Goal: Information Seeking & Learning: Learn about a topic

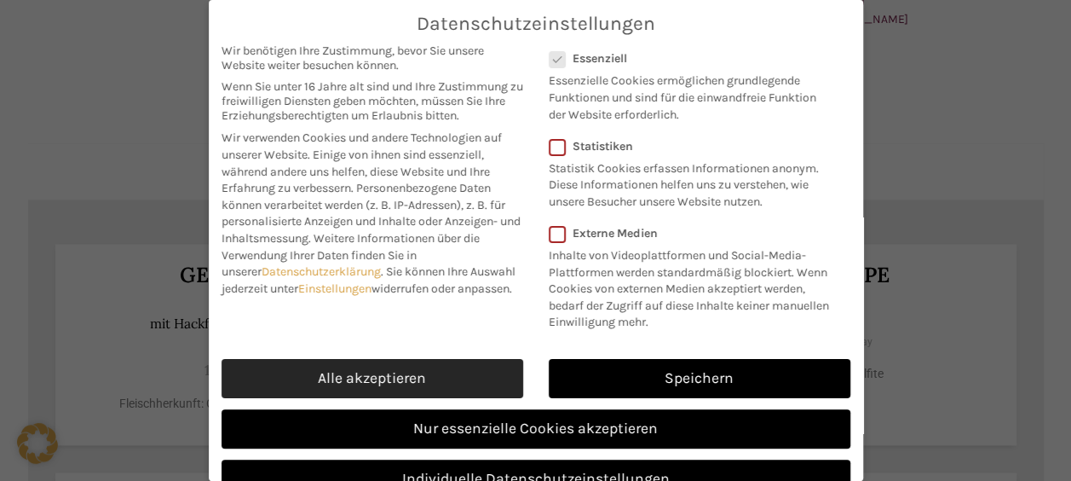
drag, startPoint x: 0, startPoint y: 0, endPoint x: 414, endPoint y: 385, distance: 565.5
click at [414, 385] on link "Alle akzeptieren" at bounding box center [373, 378] width 302 height 39
checkbox input "true"
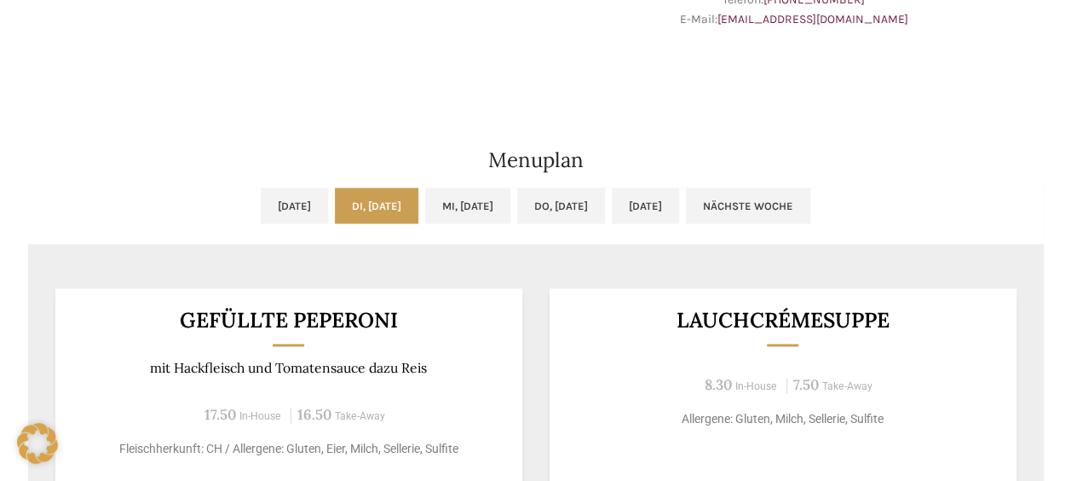
click at [810, 205] on link "Nächste Woche" at bounding box center [748, 205] width 124 height 36
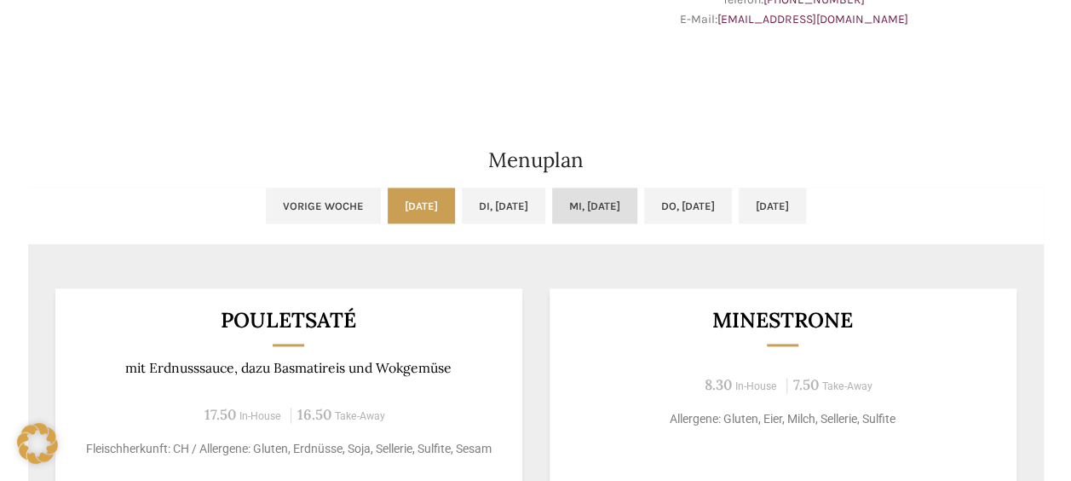
click at [590, 201] on link "Mi, 01.10.2025" at bounding box center [594, 205] width 85 height 36
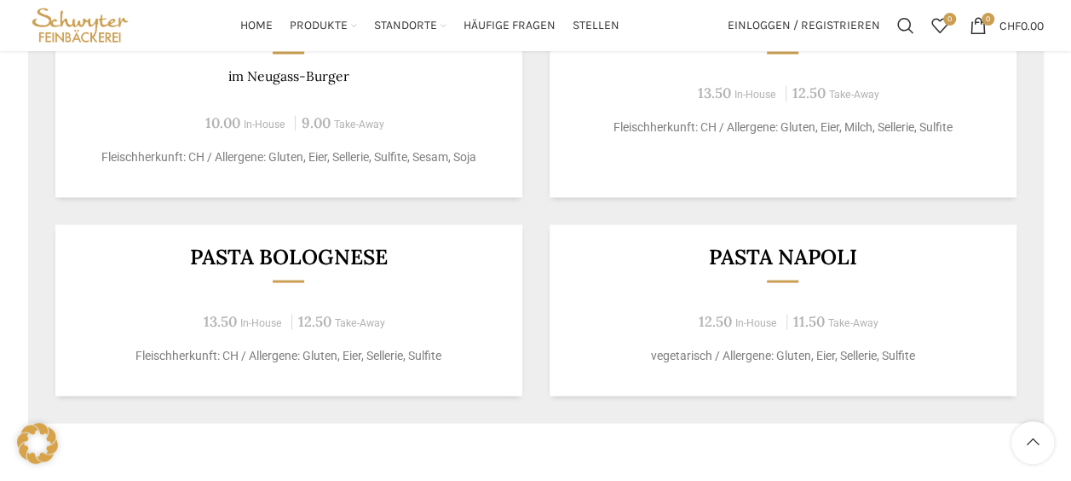
scroll to position [1201, 0]
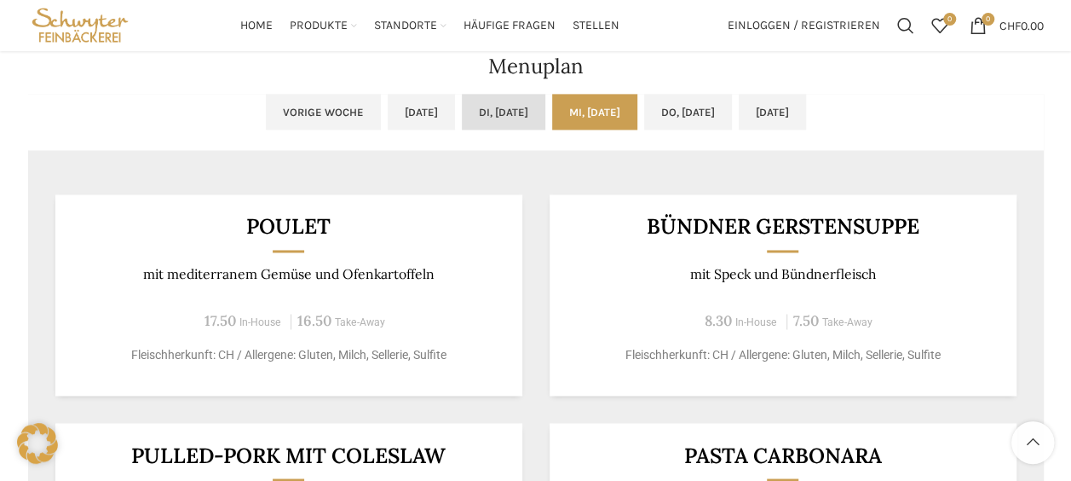
click at [488, 112] on link "Di, 30.09.2025" at bounding box center [504, 112] width 84 height 36
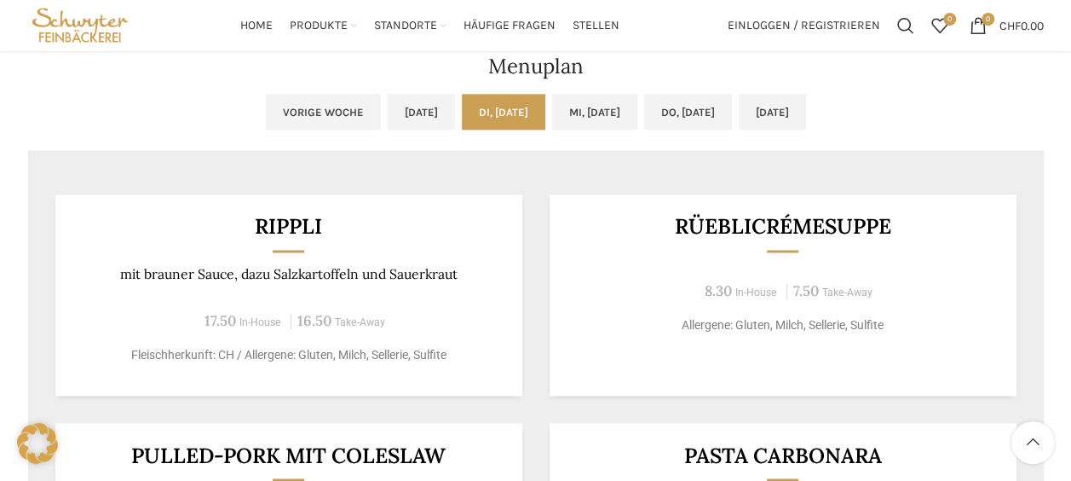
scroll to position [1031, 0]
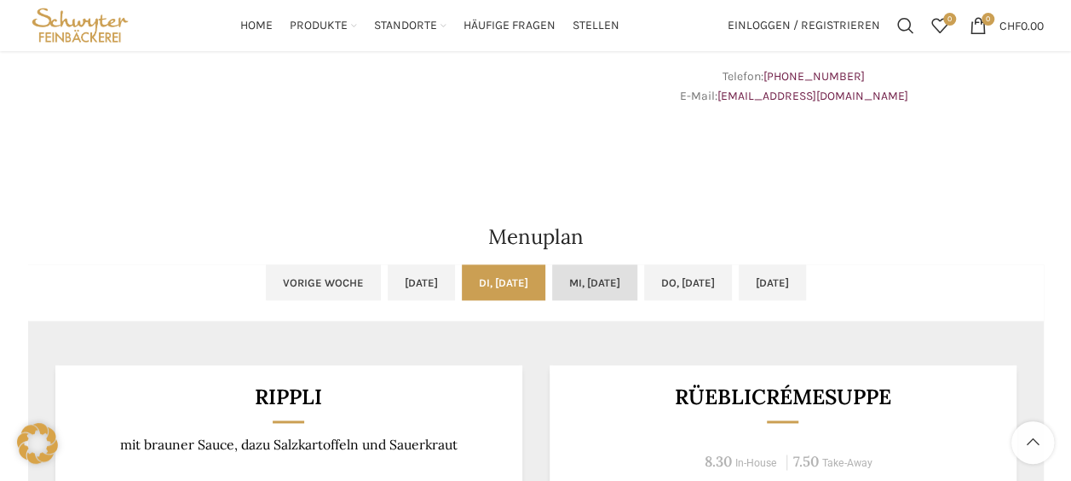
click at [619, 279] on link "Mi, 01.10.2025" at bounding box center [594, 282] width 85 height 36
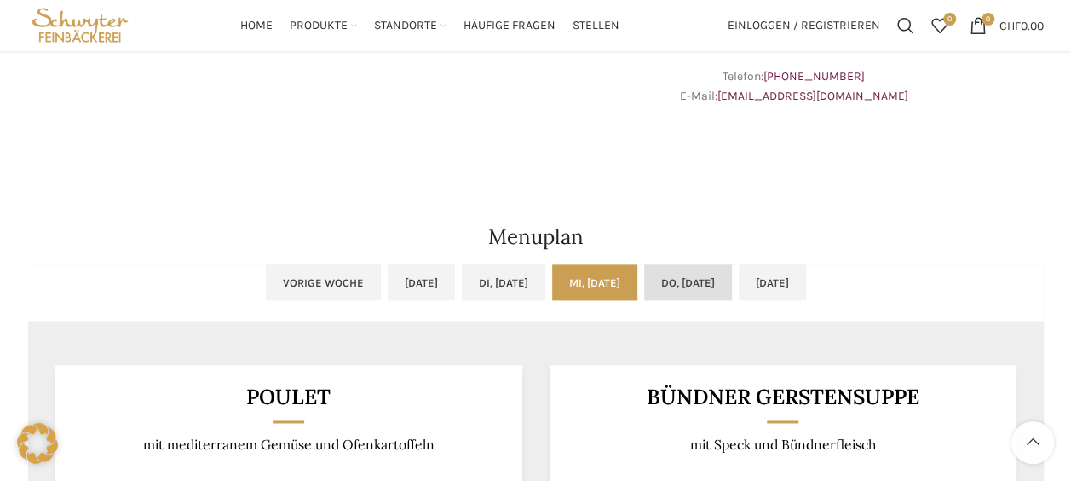
click at [719, 265] on link "Do, 02.10.2025" at bounding box center [688, 282] width 88 height 36
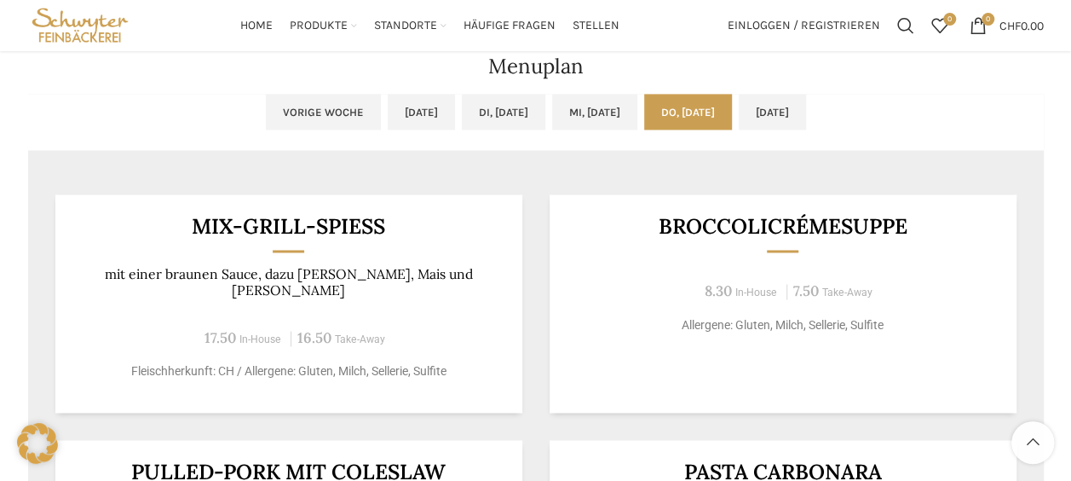
scroll to position [1116, 0]
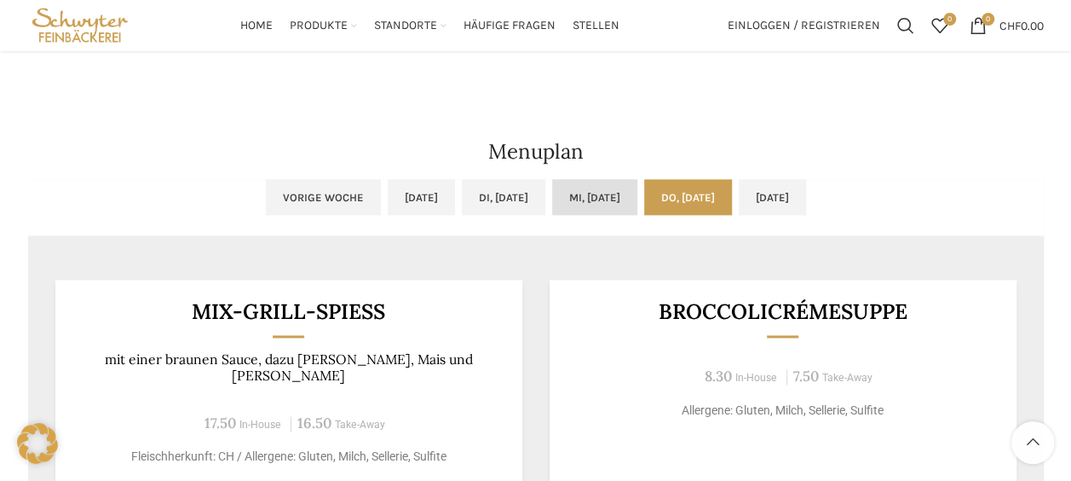
click at [574, 199] on link "Mi, 01.10.2025" at bounding box center [594, 197] width 85 height 36
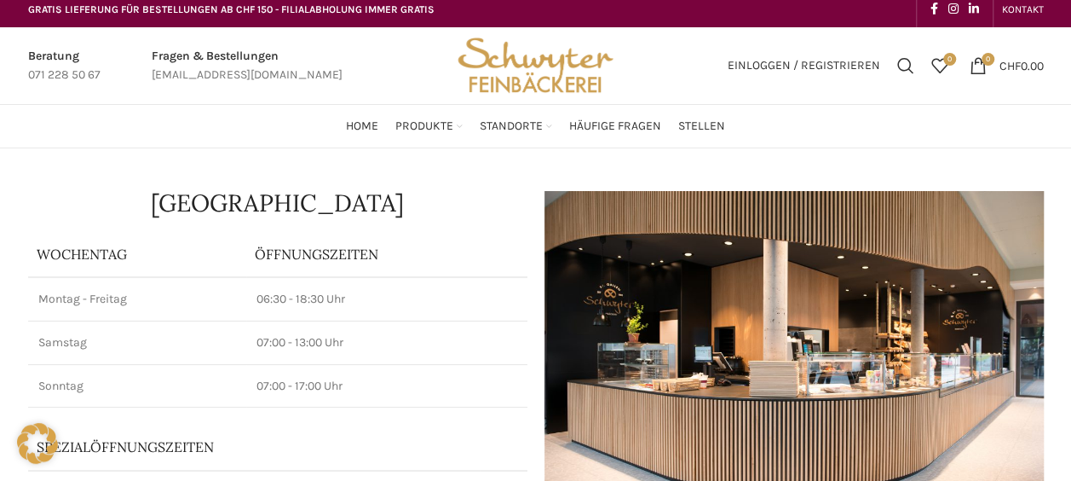
scroll to position [0, 0]
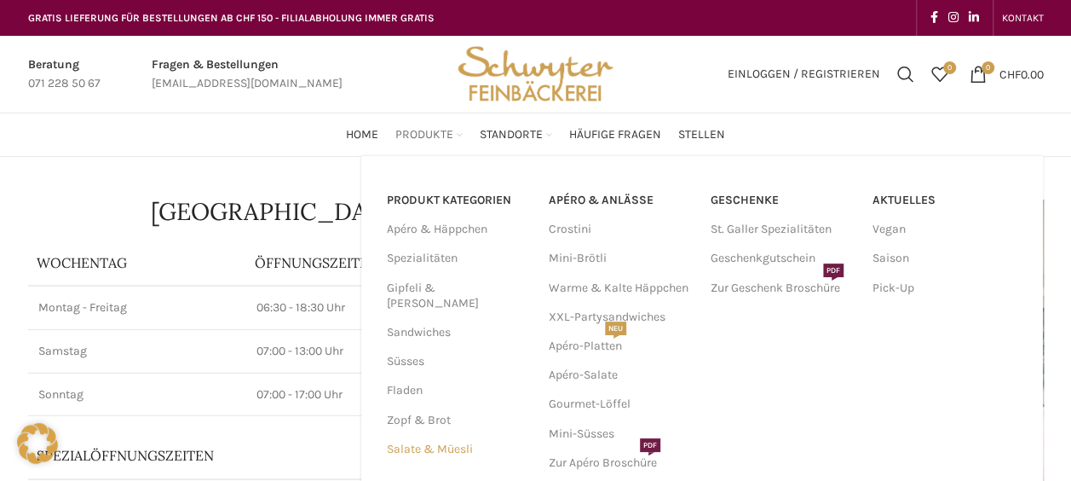
click at [417, 435] on link "Salate & Müesli" at bounding box center [457, 449] width 141 height 29
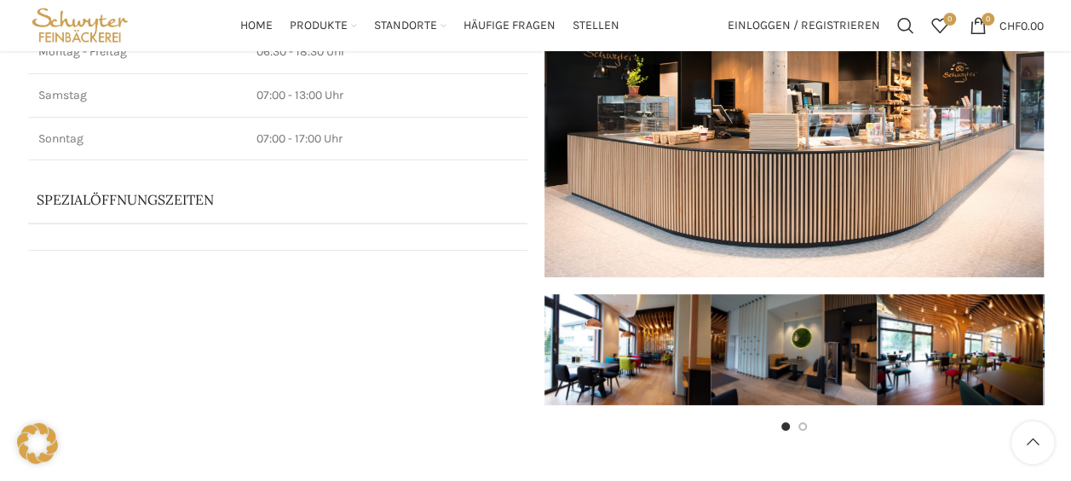
scroll to position [85, 0]
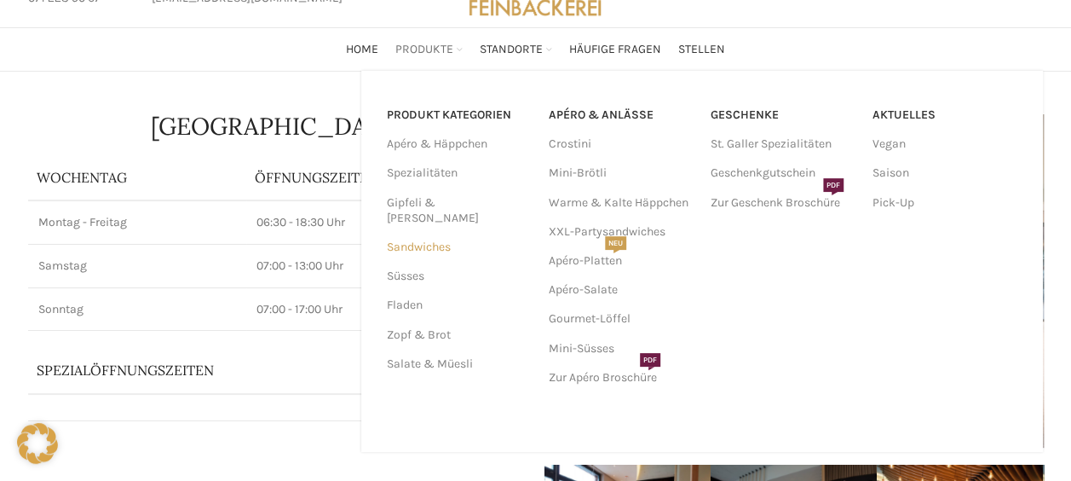
click at [418, 233] on link "Sandwiches" at bounding box center [457, 247] width 141 height 29
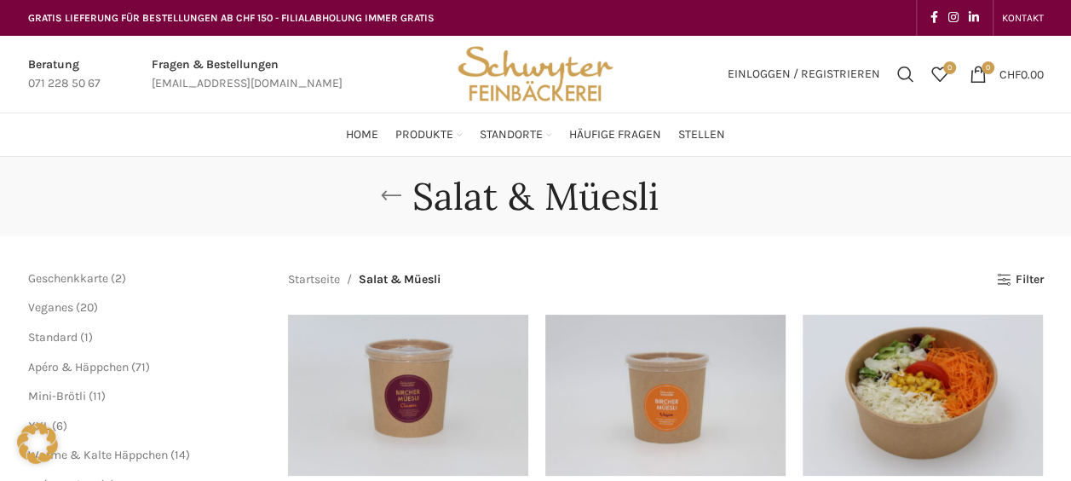
scroll to position [170, 0]
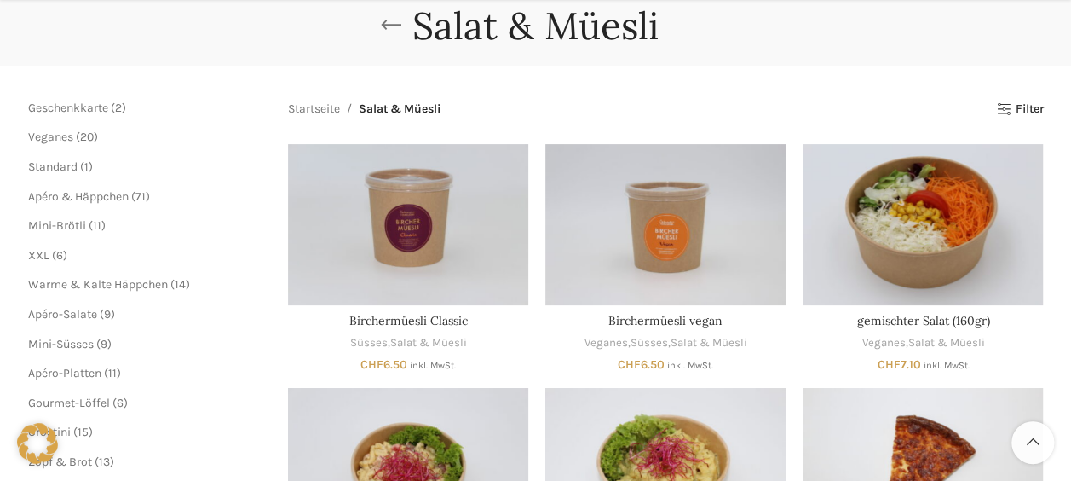
click at [389, 24] on link "Go back" at bounding box center [391, 26] width 43 height 34
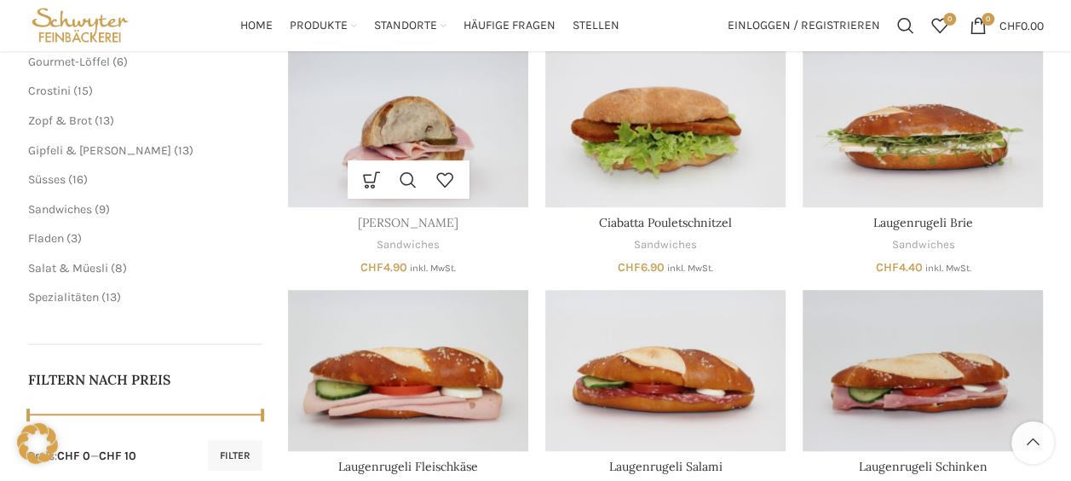
scroll to position [596, 0]
